Goal: Navigation & Orientation: Find specific page/section

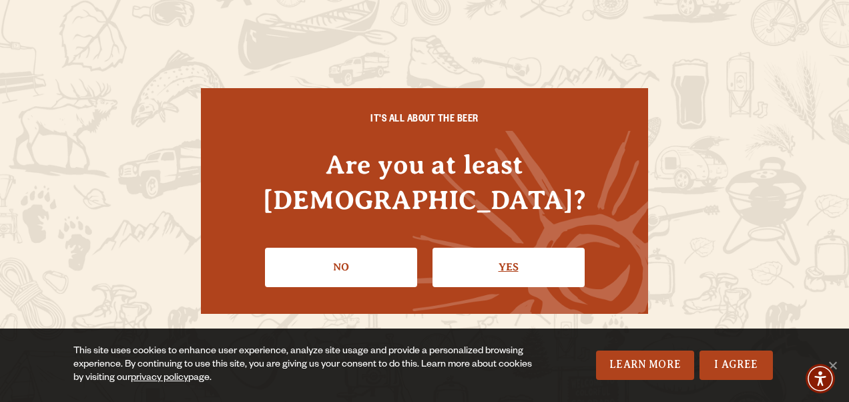
click at [531, 257] on link "Yes" at bounding box center [508, 266] width 152 height 39
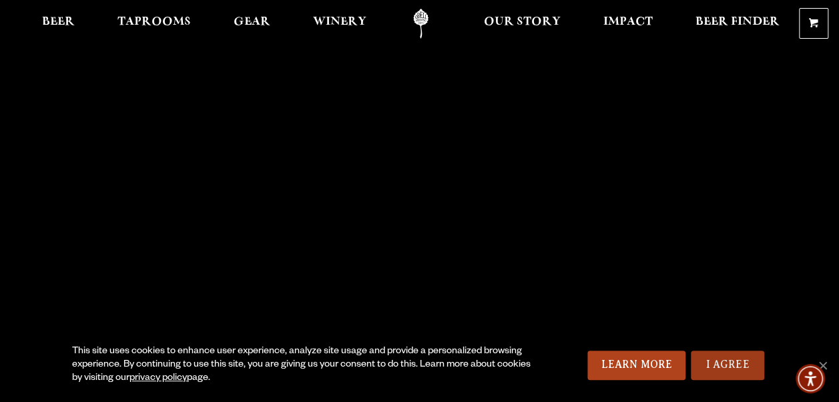
click at [744, 368] on link "I Agree" at bounding box center [726, 364] width 73 height 29
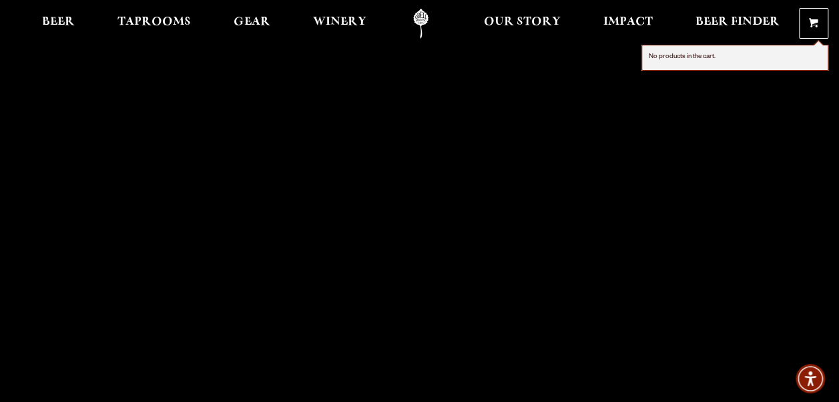
click at [816, 21] on span at bounding box center [812, 26] width 9 height 10
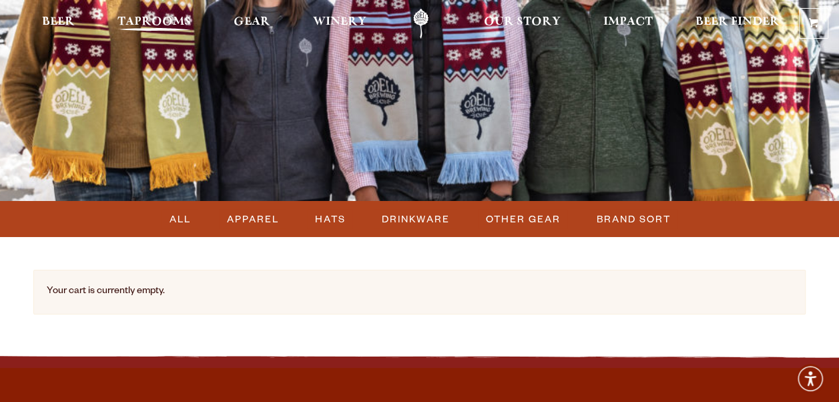
click at [156, 20] on span "Taprooms" at bounding box center [153, 22] width 73 height 11
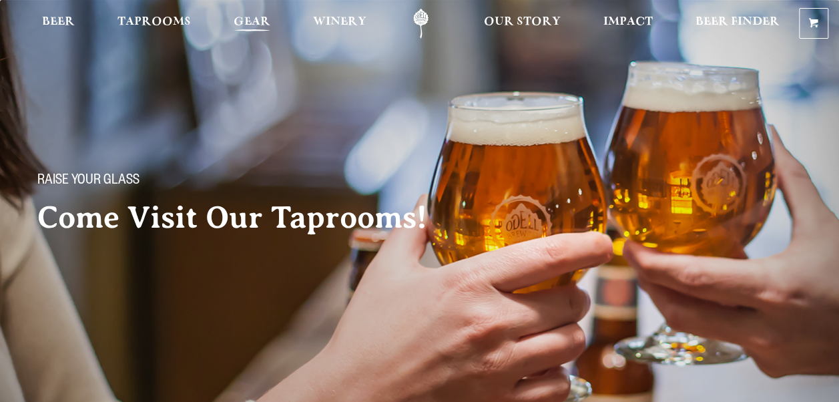
click at [263, 27] on span "Gear" at bounding box center [251, 22] width 37 height 11
